Goal: Task Accomplishment & Management: Manage account settings

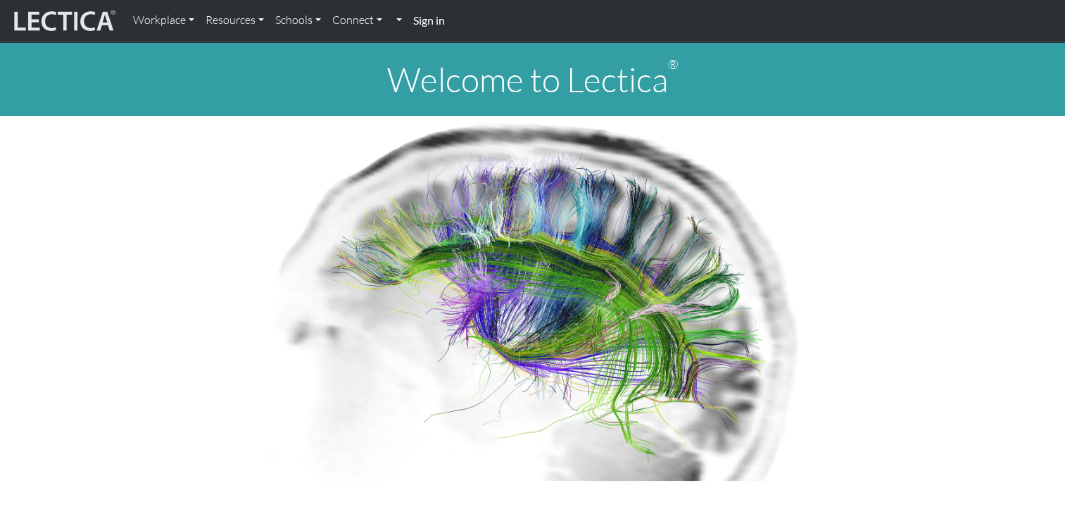
click at [428, 16] on strong "Sign in" at bounding box center [429, 19] width 32 height 13
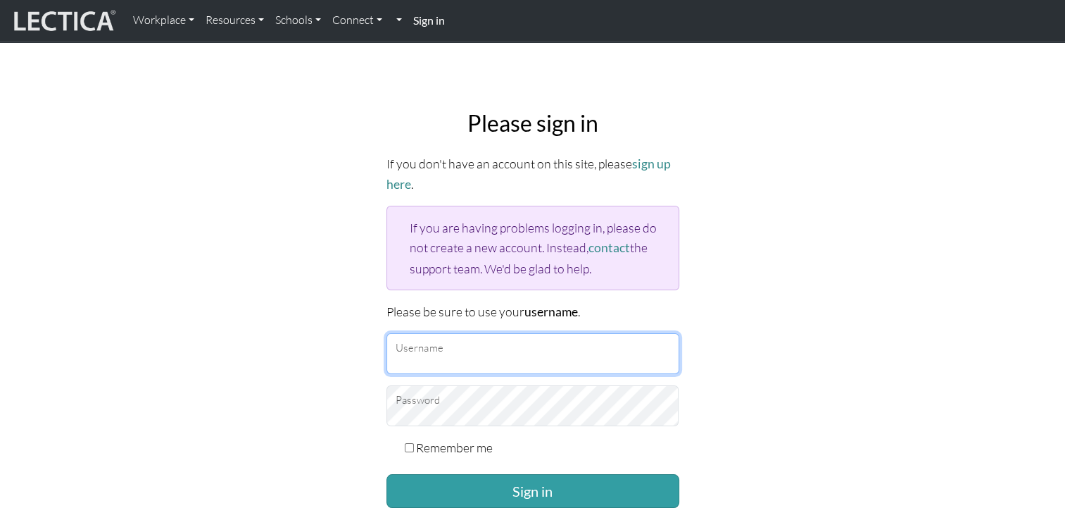
click at [462, 346] on input "Username" at bounding box center [532, 353] width 293 height 41
click at [544, 350] on input "A" at bounding box center [532, 353] width 293 height 41
type input "AlexandraDK"
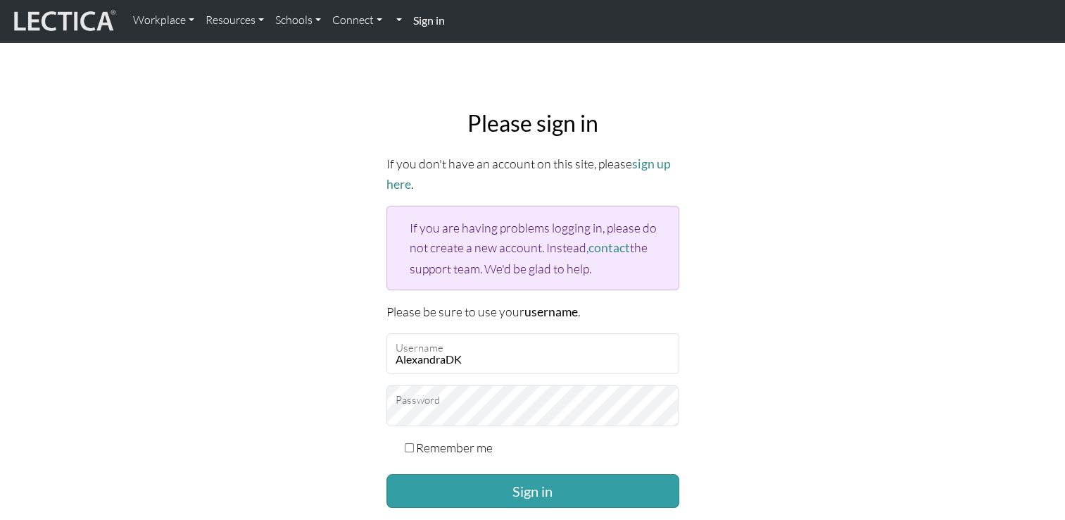
click at [410, 443] on input "Remember me" at bounding box center [409, 447] width 9 height 9
checkbox input "true"
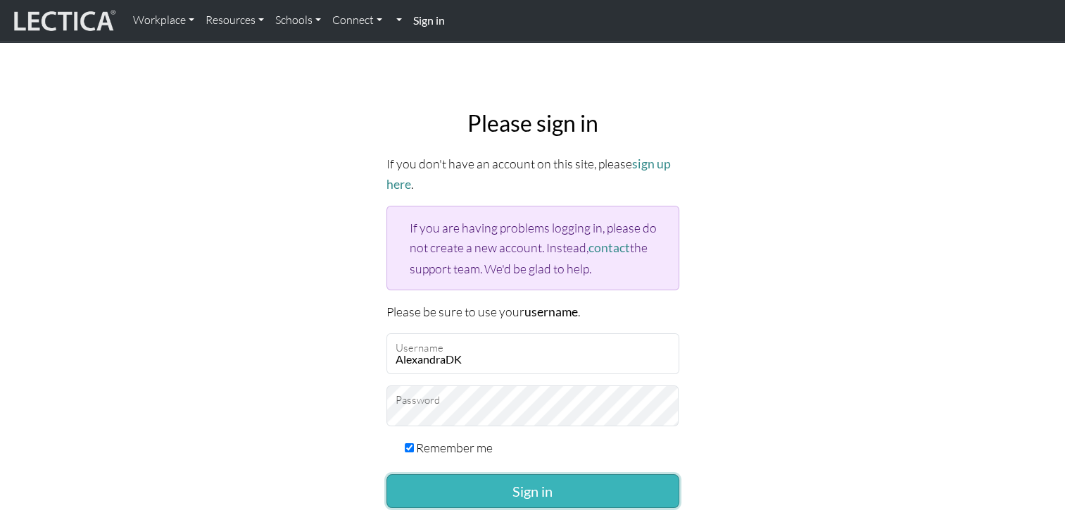
click at [477, 486] on button "Sign in" at bounding box center [532, 491] width 293 height 34
